Goal: Obtain resource: Obtain resource

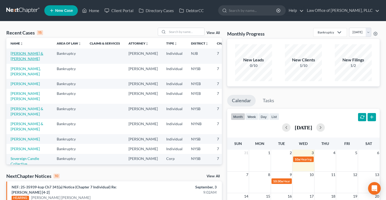
click at [20, 60] on link "[PERSON_NAME] & [PERSON_NAME]" at bounding box center [27, 56] width 33 height 10
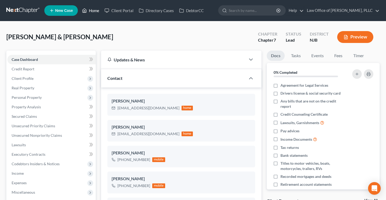
click at [92, 9] on link "Home" at bounding box center [91, 11] width 22 height 10
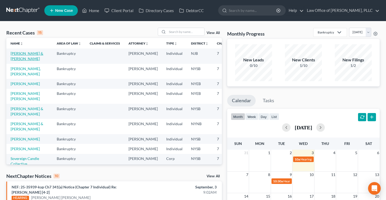
click at [20, 59] on link "[PERSON_NAME] & [PERSON_NAME]" at bounding box center [27, 56] width 33 height 10
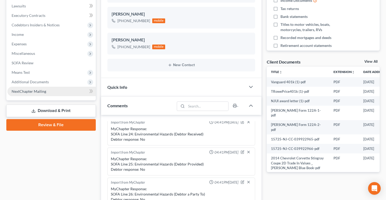
scroll to position [140, 0]
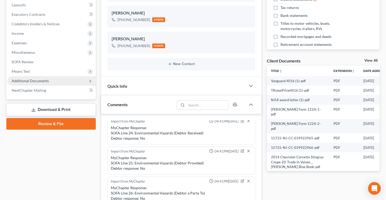
click at [33, 81] on span "Additional Documents" at bounding box center [30, 81] width 37 height 4
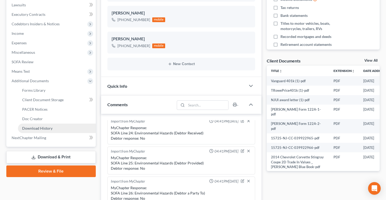
click at [31, 129] on span "Download History" at bounding box center [37, 128] width 30 height 4
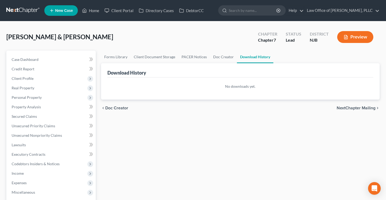
click at [345, 37] on polyline "button" at bounding box center [345, 37] width 1 height 0
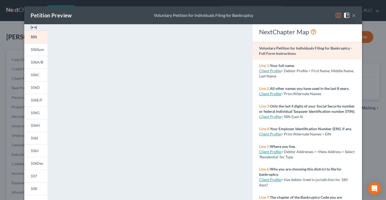
scroll to position [97, 0]
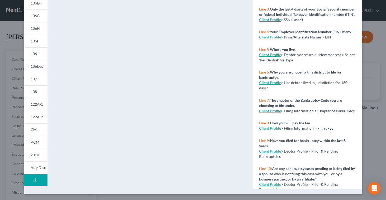
click at [34, 181] on icon at bounding box center [35, 181] width 3 height 1
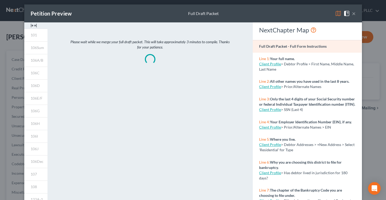
scroll to position [0, 0]
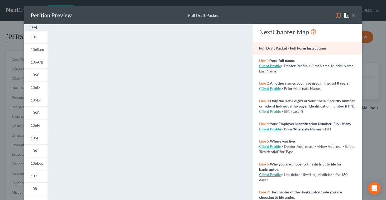
click at [354, 15] on button "×" at bounding box center [354, 15] width 4 height 6
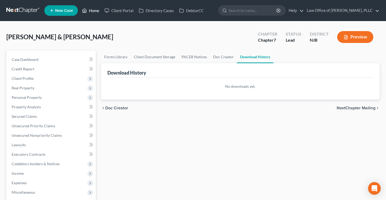
click at [94, 10] on link "Home" at bounding box center [91, 11] width 22 height 10
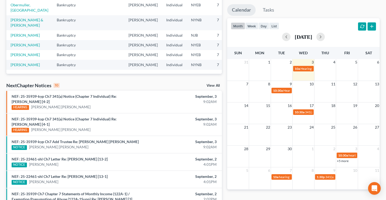
scroll to position [92, 0]
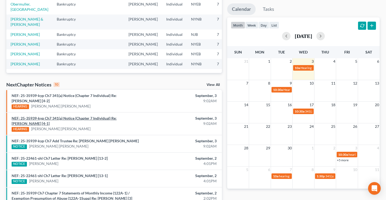
click at [75, 118] on link "NEF: 25-35939-kyp Ch7 341(a) Notice (Chapter 7 Individual) Re: [PERSON_NAME] [4…" at bounding box center [64, 121] width 105 height 10
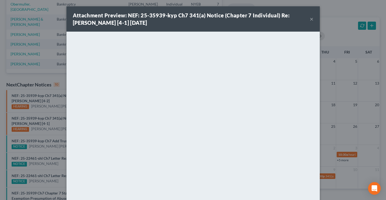
click at [310, 19] on button "×" at bounding box center [312, 19] width 4 height 6
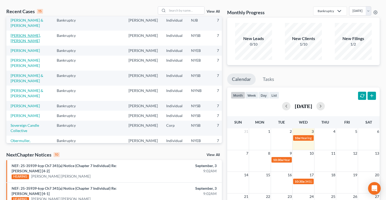
scroll to position [11, 0]
click at [15, 53] on link "[PERSON_NAME]" at bounding box center [25, 51] width 29 height 4
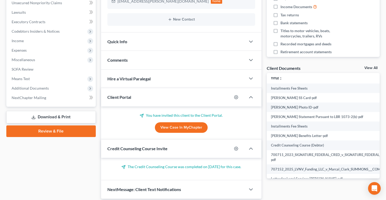
scroll to position [151, 0]
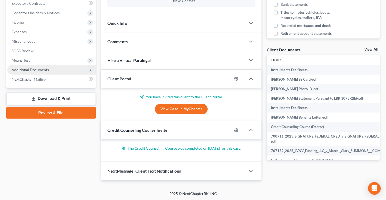
click at [21, 70] on span "Additional Documents" at bounding box center [30, 70] width 37 height 4
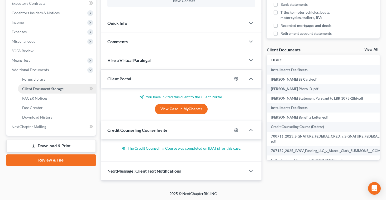
click at [29, 90] on span "Client Document Storage" at bounding box center [42, 89] width 41 height 4
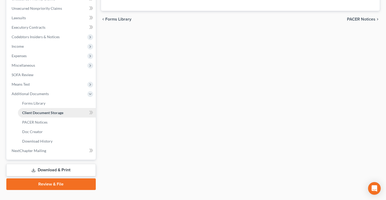
select select "0"
select select "1"
select select "3"
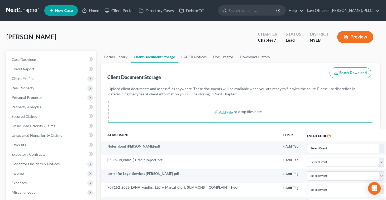
select select "0"
select select "1"
select select "3"
